Goal: Task Accomplishment & Management: Use online tool/utility

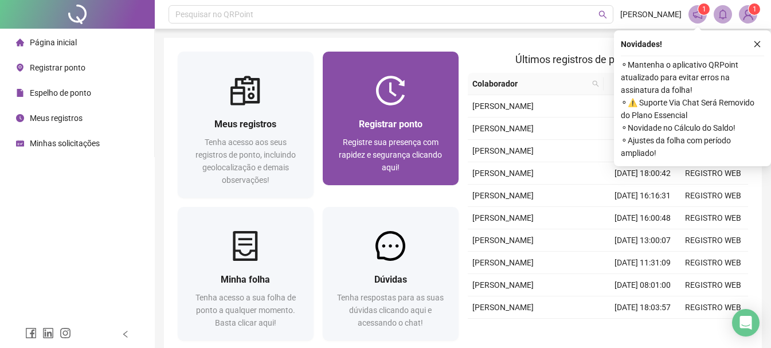
click at [389, 107] on div "Registrar ponto Registre sua presença com rapidez e segurança clicando aqui!" at bounding box center [391, 146] width 136 height 80
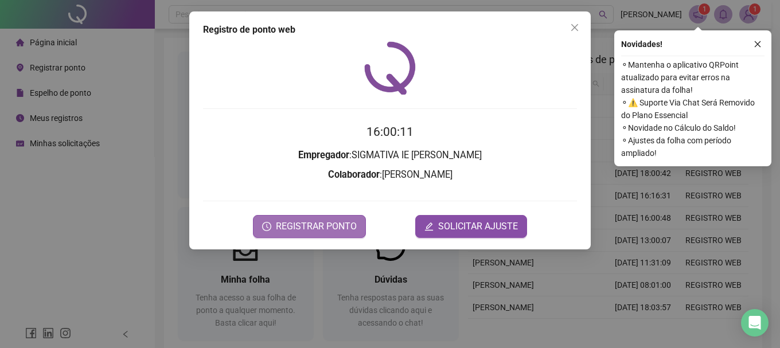
click at [323, 223] on span "REGISTRAR PONTO" at bounding box center [316, 227] width 81 height 14
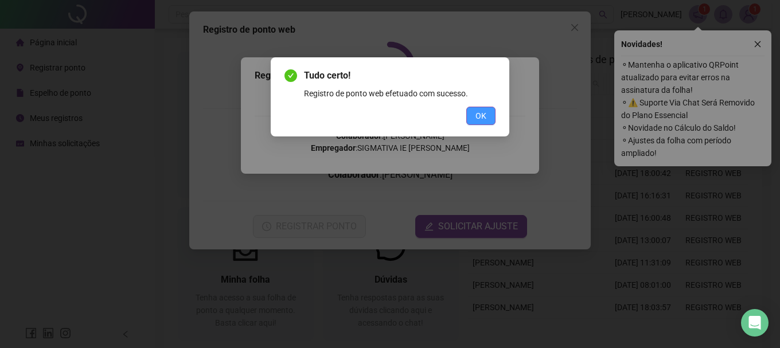
click at [481, 113] on span "OK" at bounding box center [480, 116] width 11 height 13
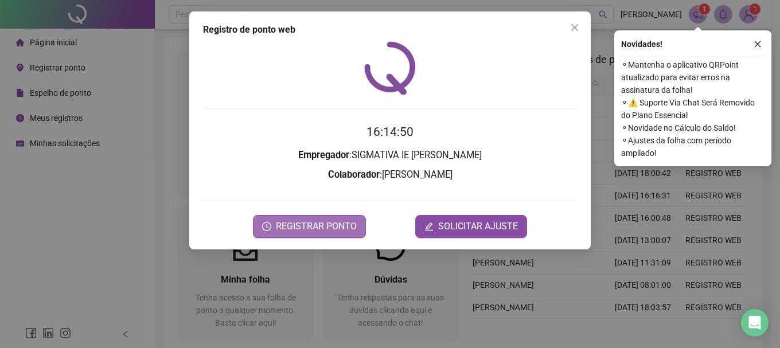
click at [327, 233] on span "REGISTRAR PONTO" at bounding box center [316, 227] width 81 height 14
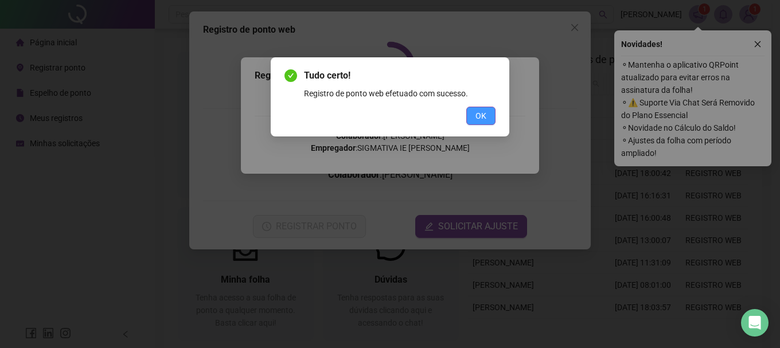
click at [486, 118] on button "OK" at bounding box center [480, 116] width 29 height 18
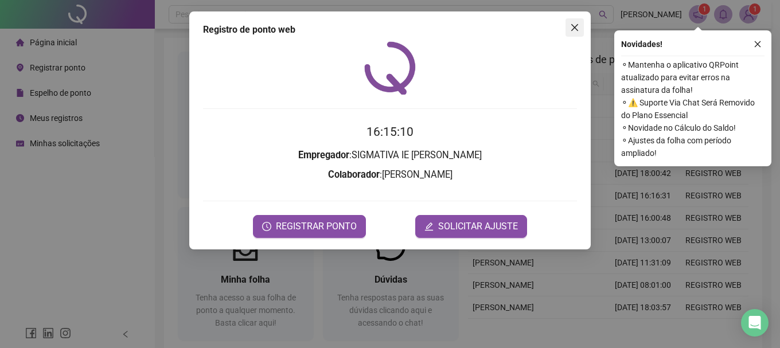
click at [571, 29] on icon "close" at bounding box center [574, 27] width 9 height 9
